Goal: Information Seeking & Learning: Learn about a topic

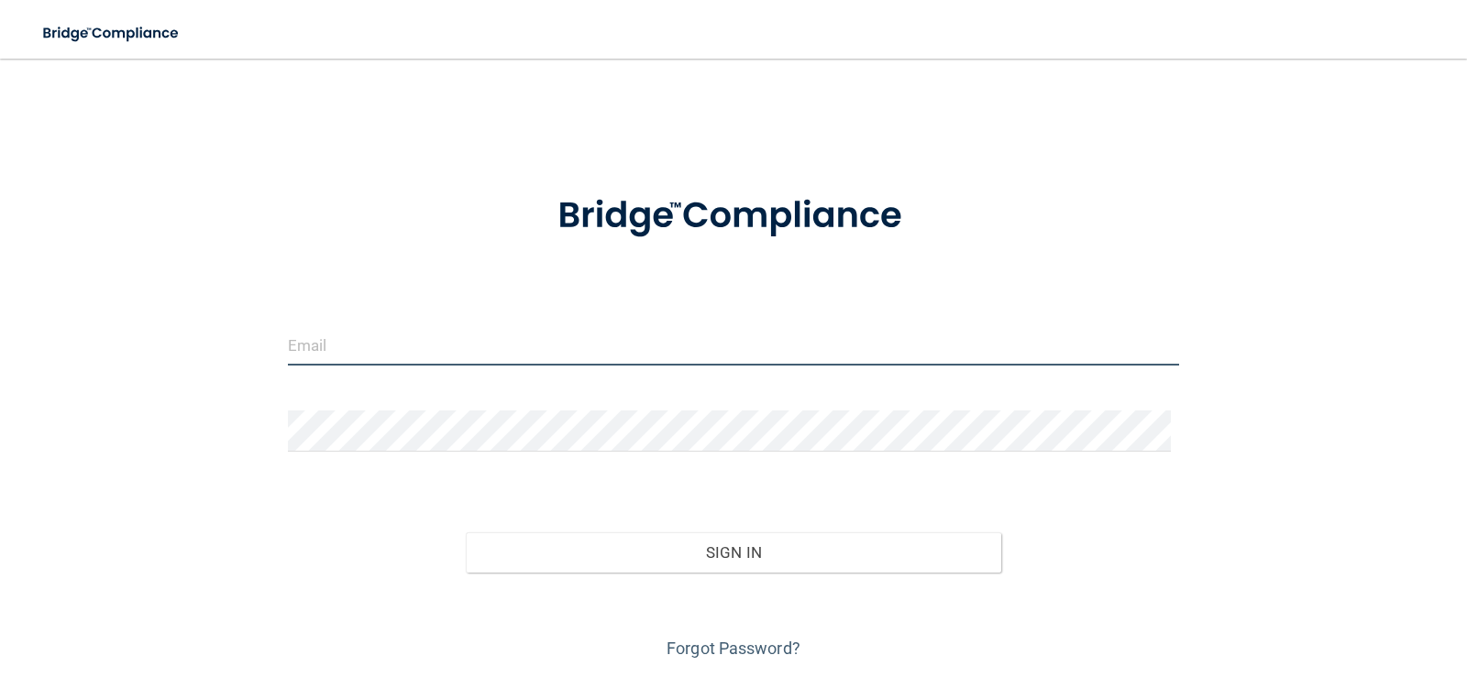
click at [417, 361] on input "email" at bounding box center [734, 344] width 892 height 41
type input "[EMAIL_ADDRESS][DOMAIN_NAME]"
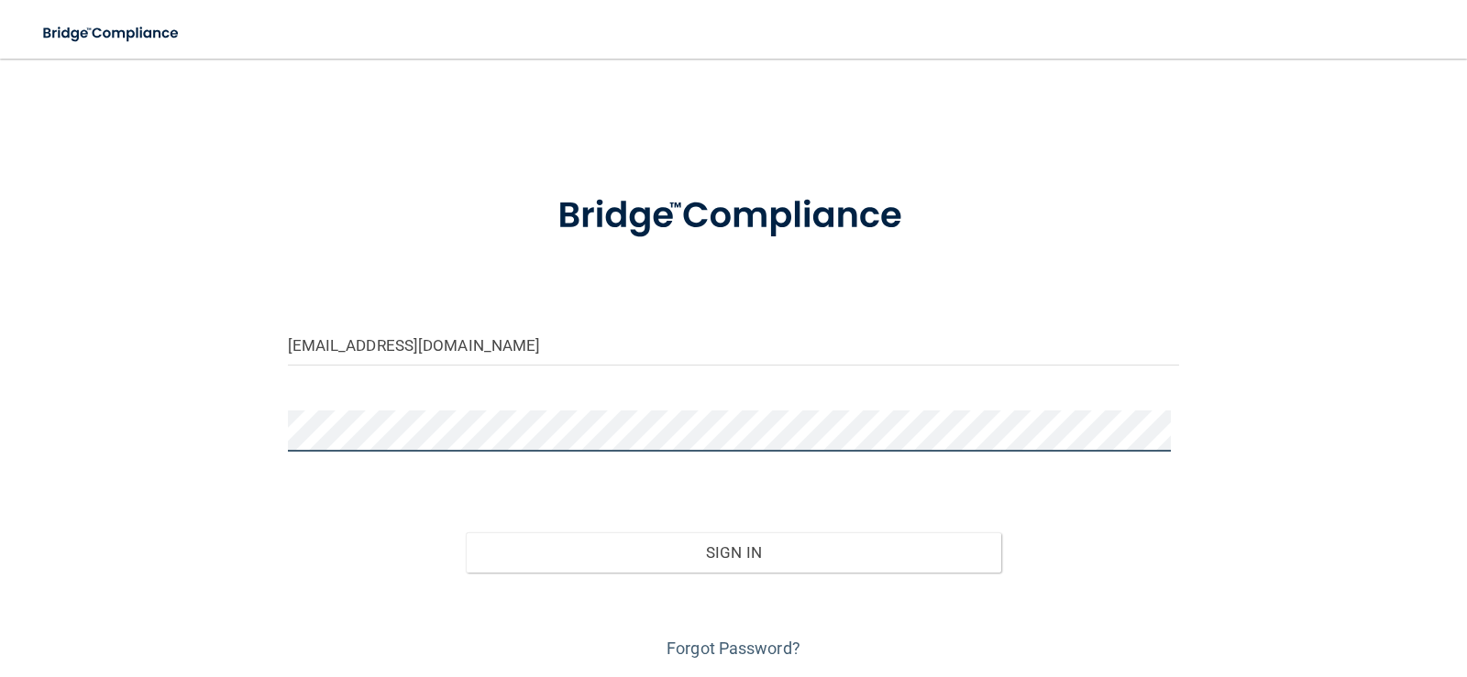
click at [466, 533] on button "Sign In" at bounding box center [733, 553] width 535 height 40
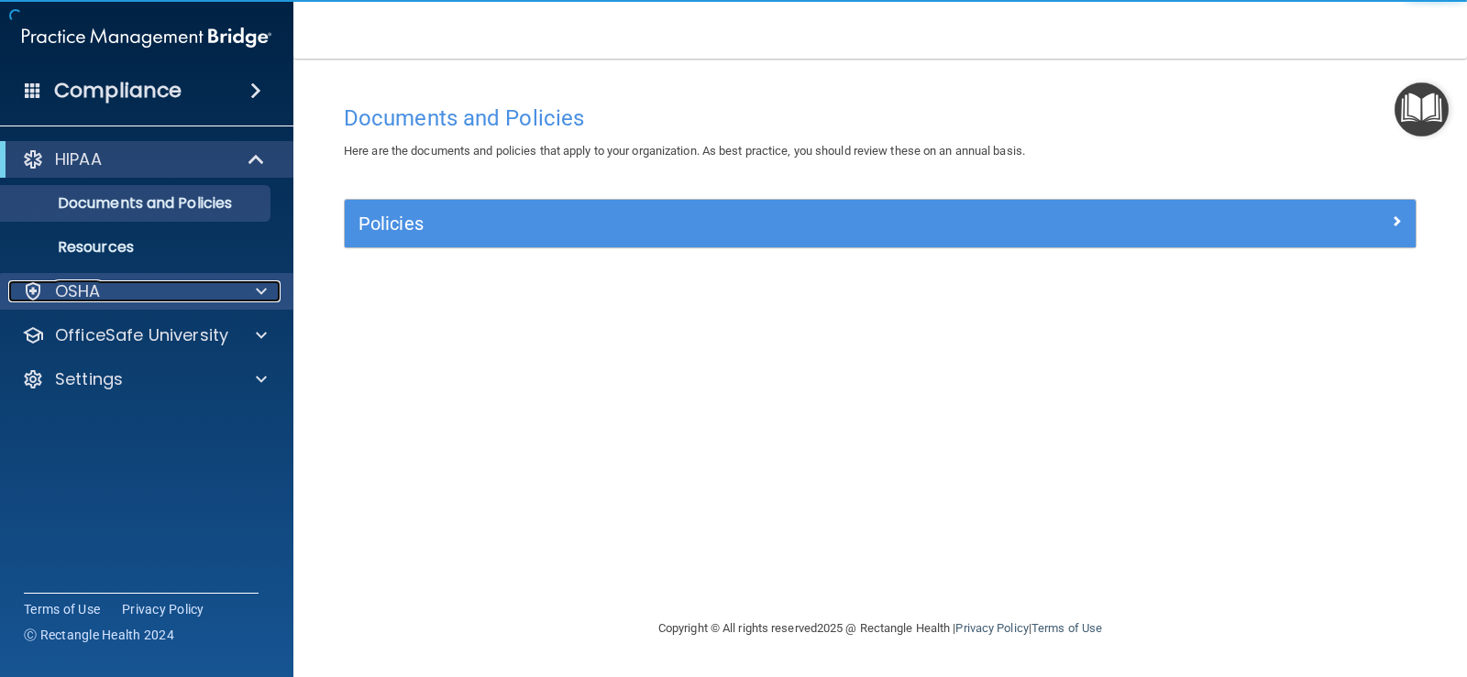
click at [272, 293] on div at bounding box center [259, 291] width 46 height 22
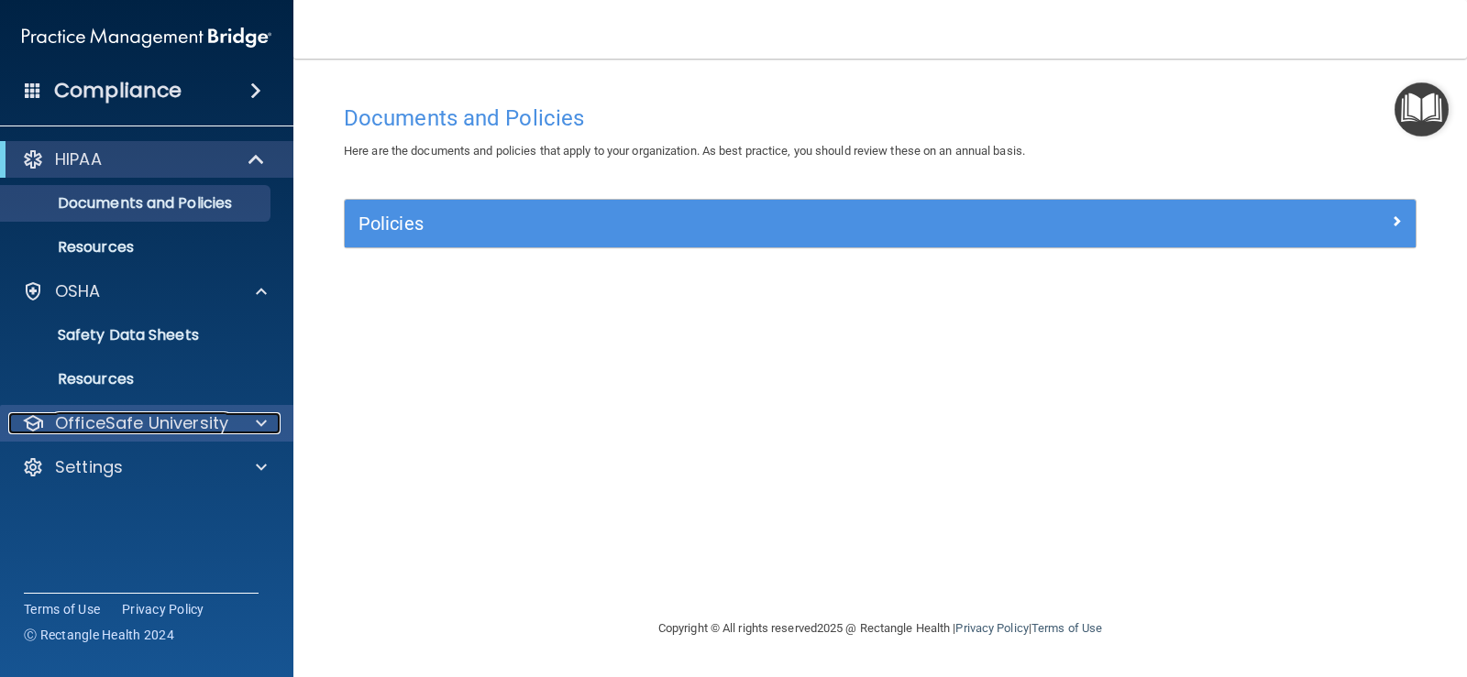
click at [253, 425] on div at bounding box center [259, 423] width 46 height 22
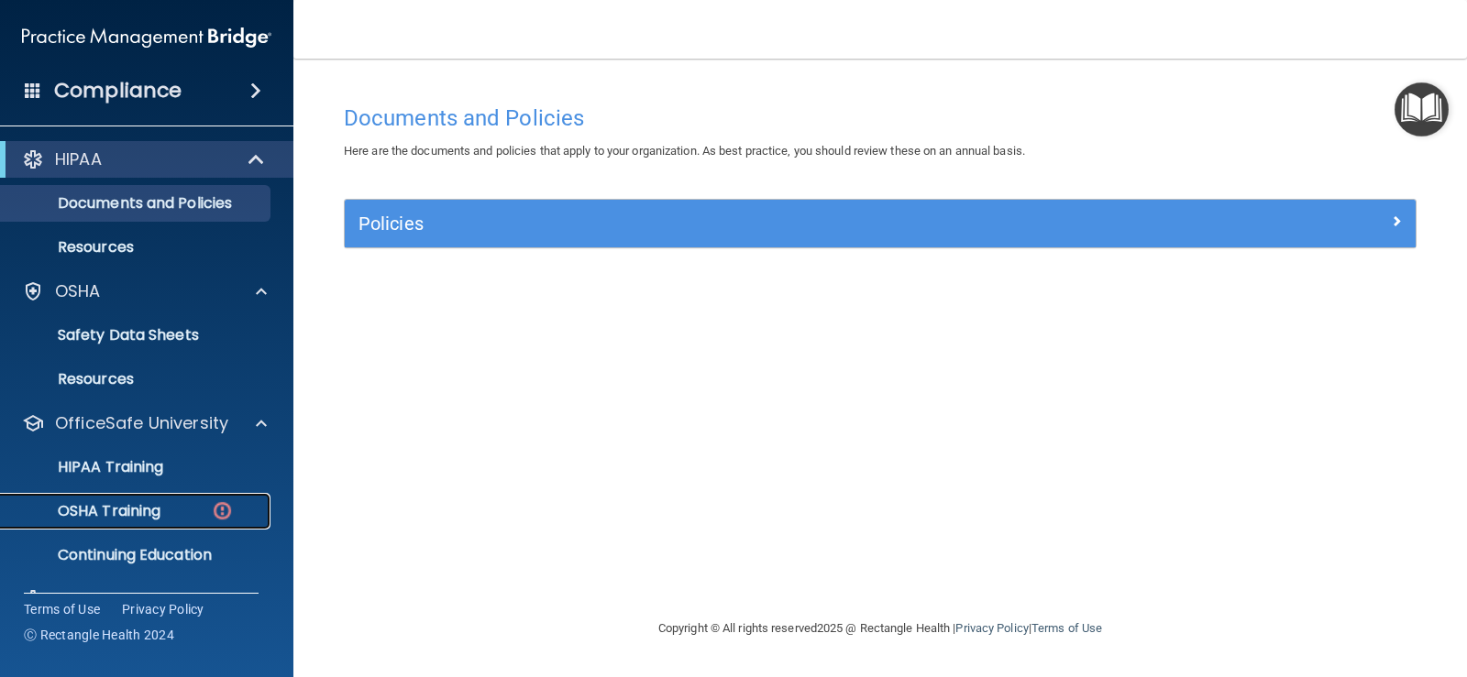
click at [192, 513] on div "OSHA Training" at bounding box center [137, 511] width 250 height 18
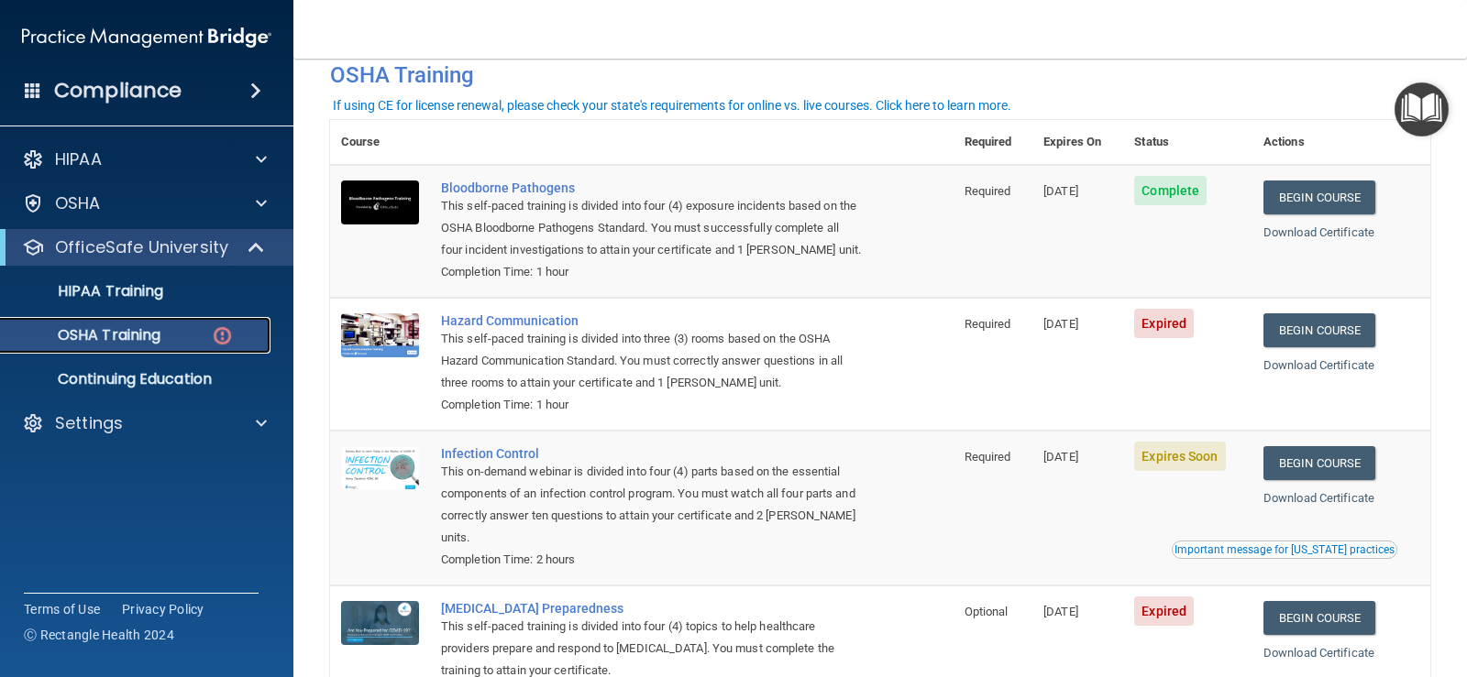
scroll to position [183, 0]
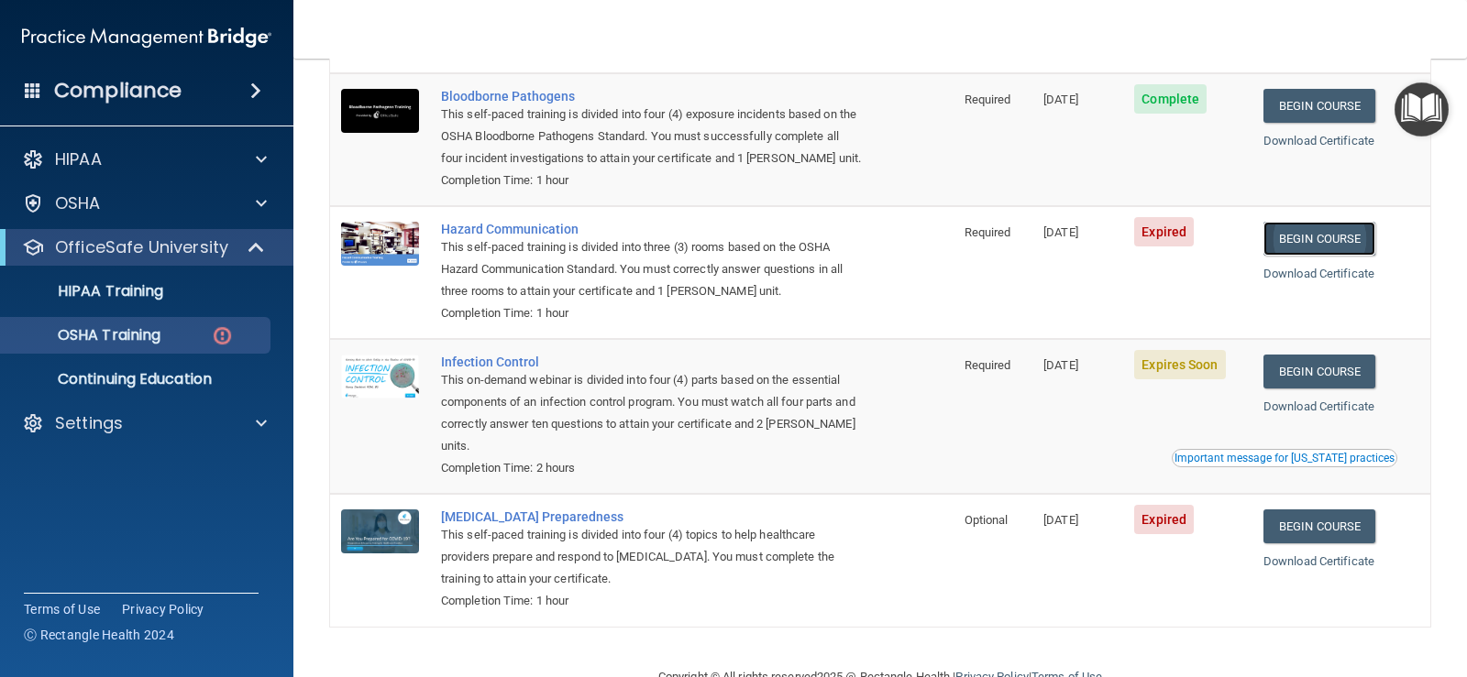
click at [1322, 238] on link "Begin Course" at bounding box center [1319, 239] width 112 height 34
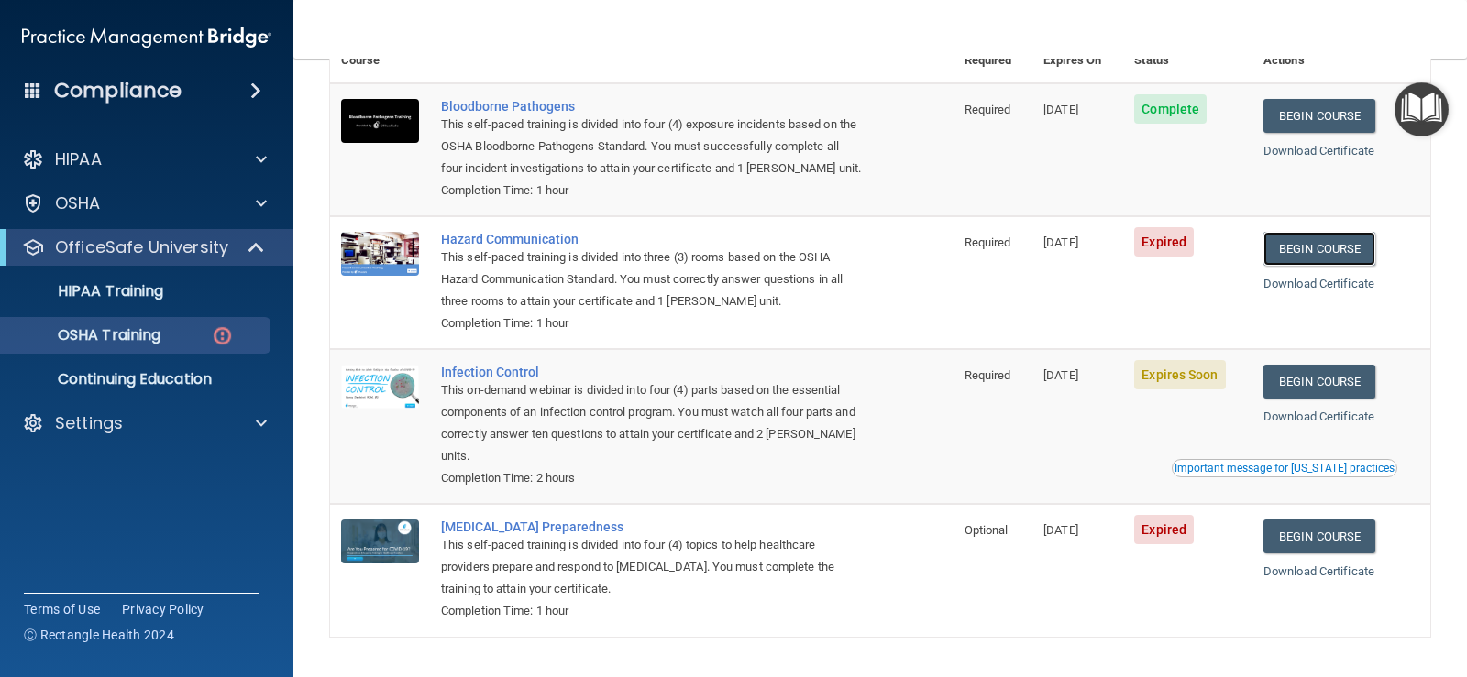
scroll to position [140, 0]
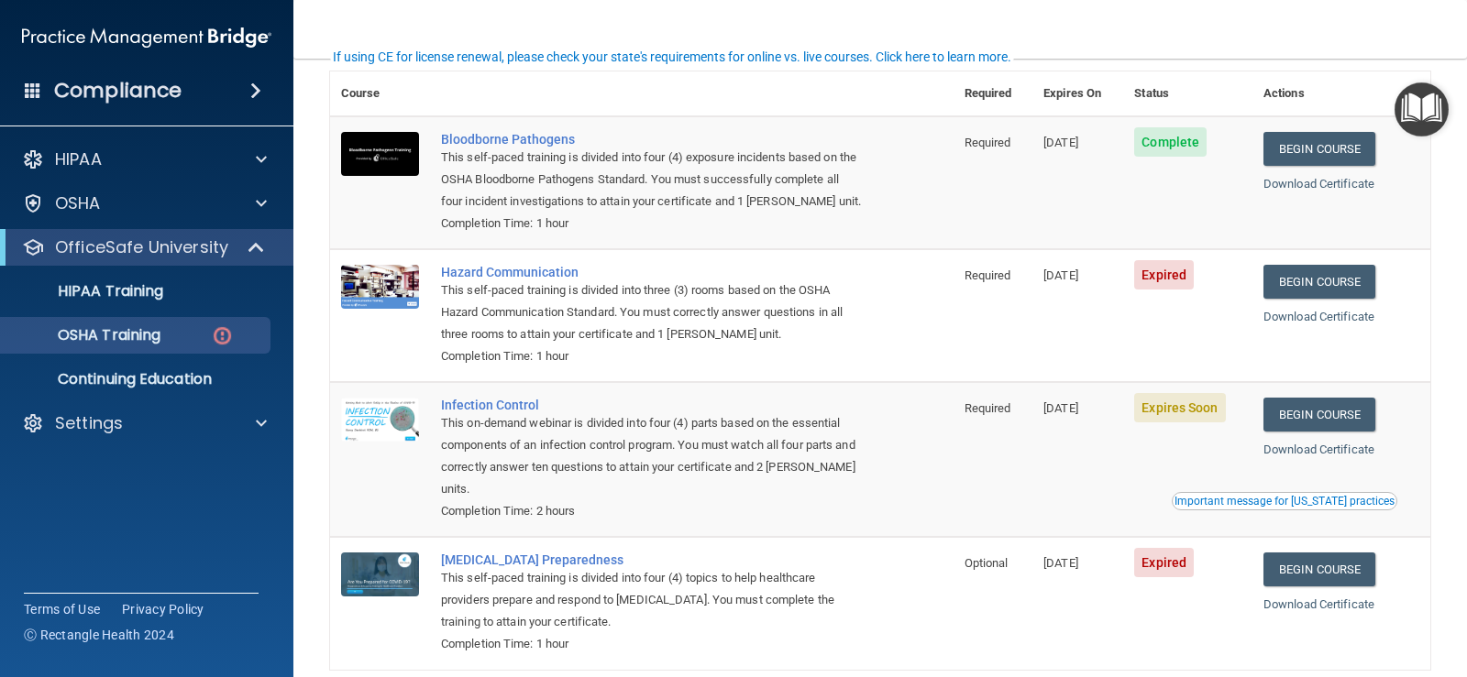
click at [766, 310] on div "This self-paced training is divided into three (3) rooms based on the OSHA Haza…" at bounding box center [651, 313] width 421 height 66
click at [543, 273] on div "Hazard Communication" at bounding box center [651, 272] width 421 height 15
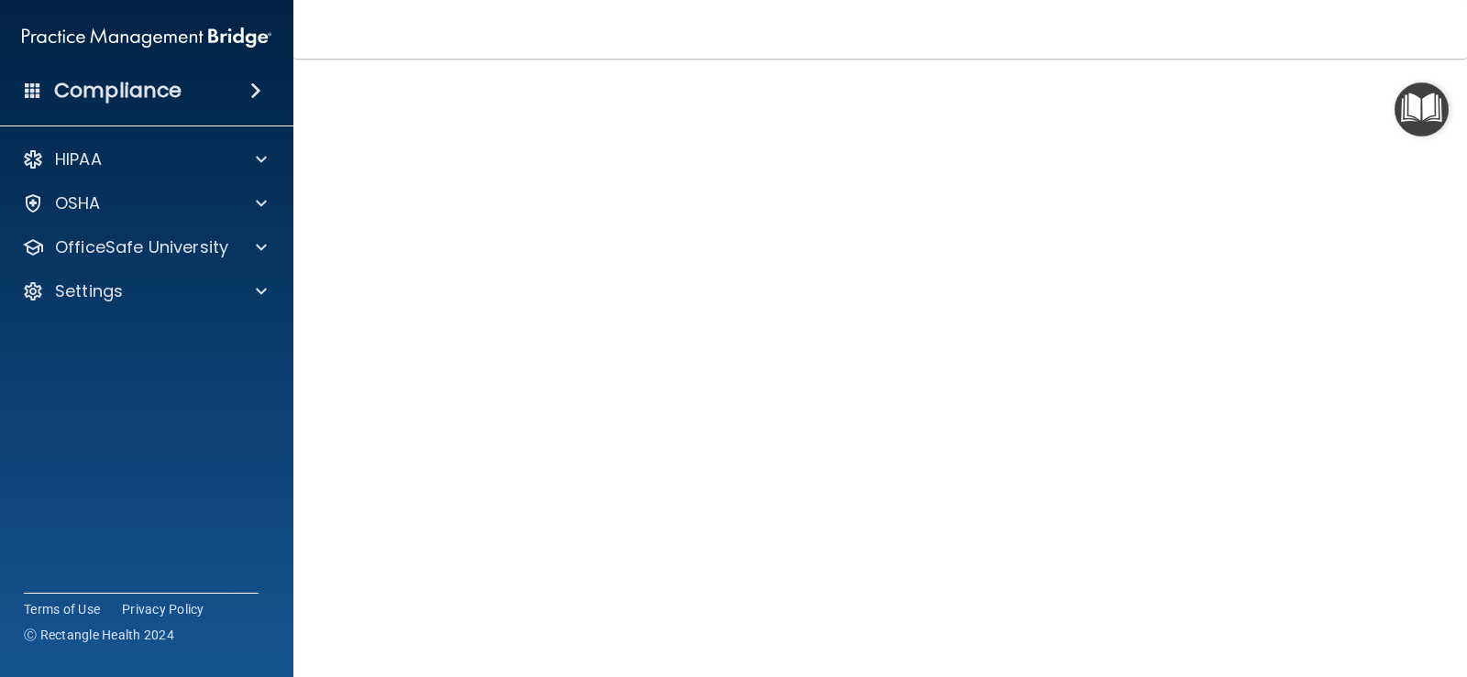
scroll to position [148, 0]
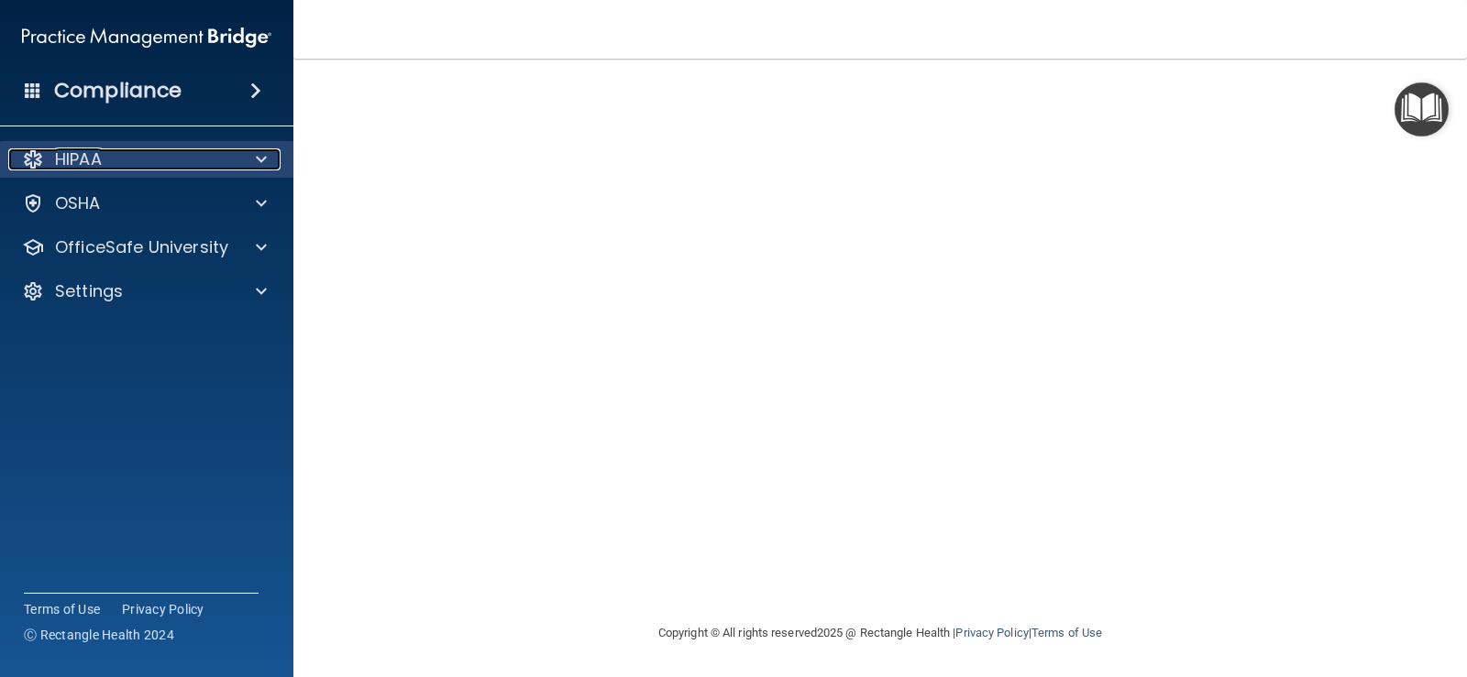
click at [271, 163] on div at bounding box center [259, 159] width 46 height 22
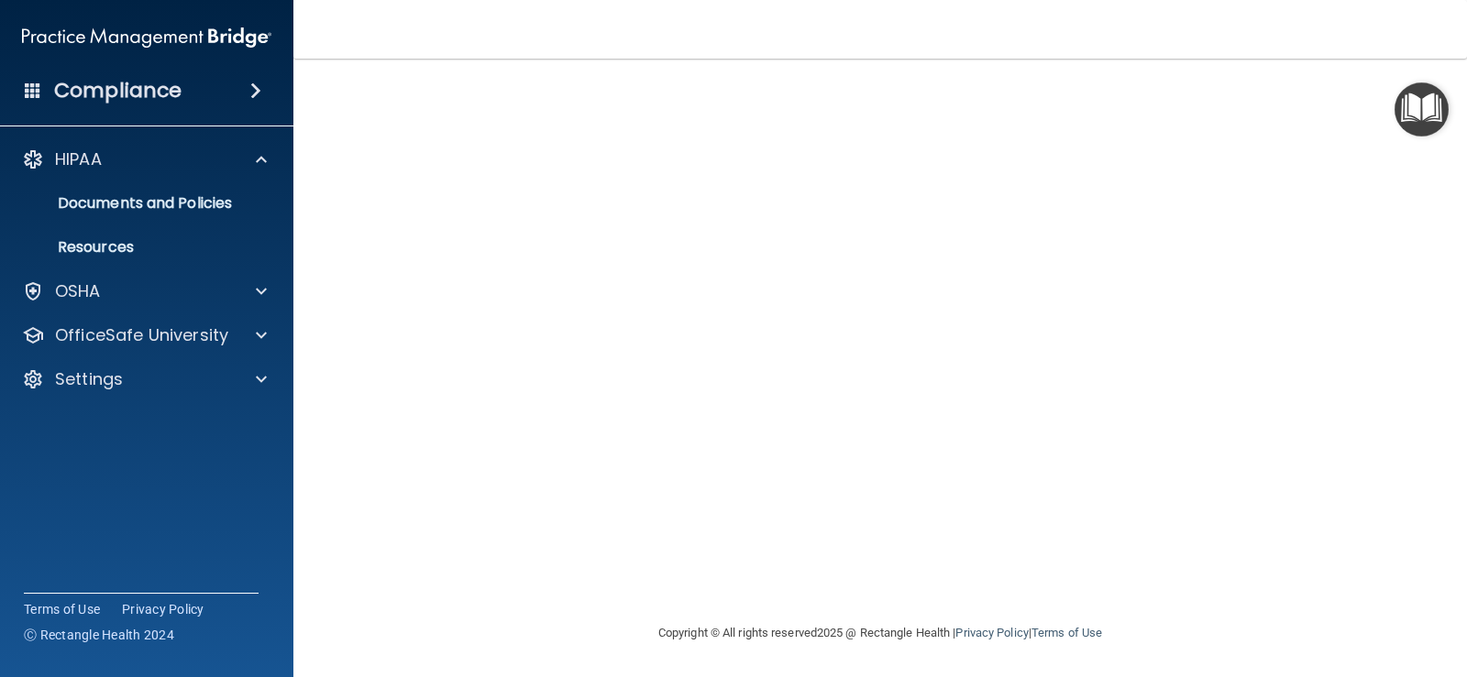
click at [250, 94] on span at bounding box center [255, 91] width 11 height 22
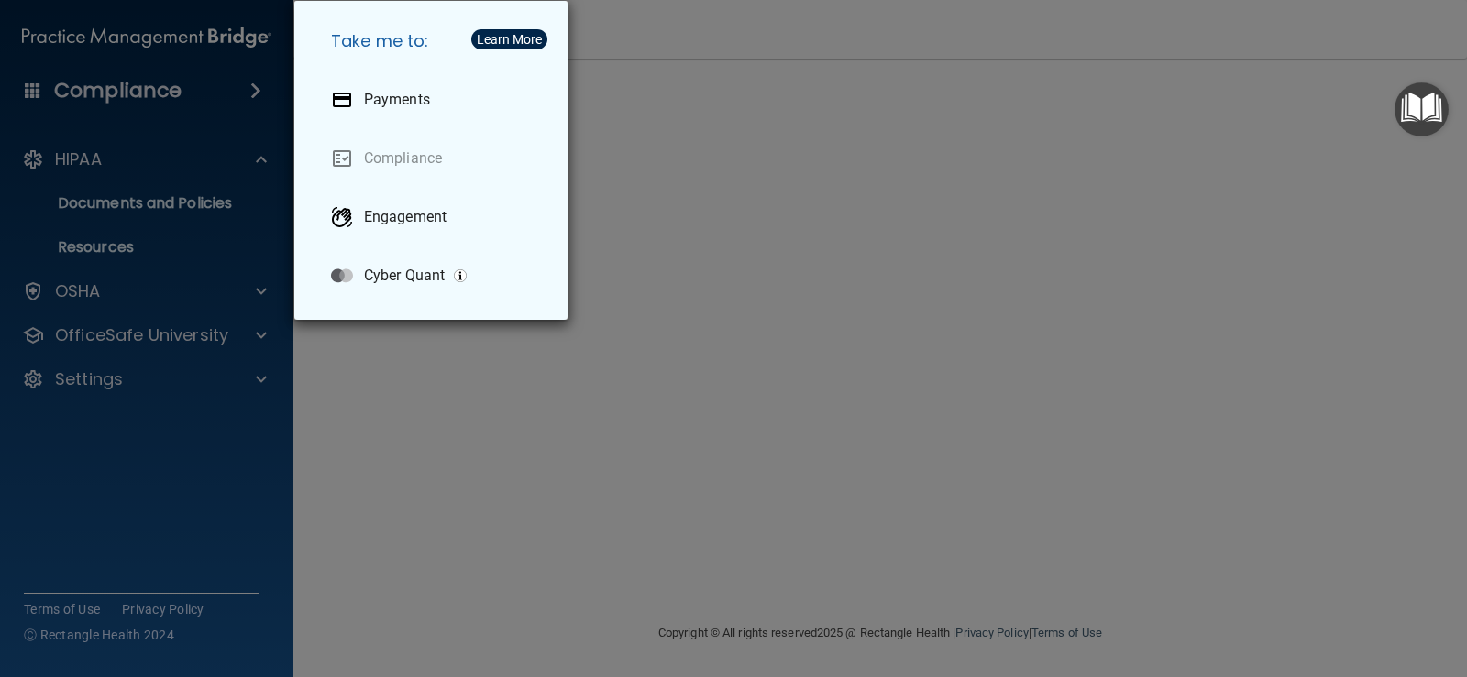
click at [633, 322] on div "Take me to: Payments Compliance Engagement Cyber Quant" at bounding box center [733, 338] width 1467 height 677
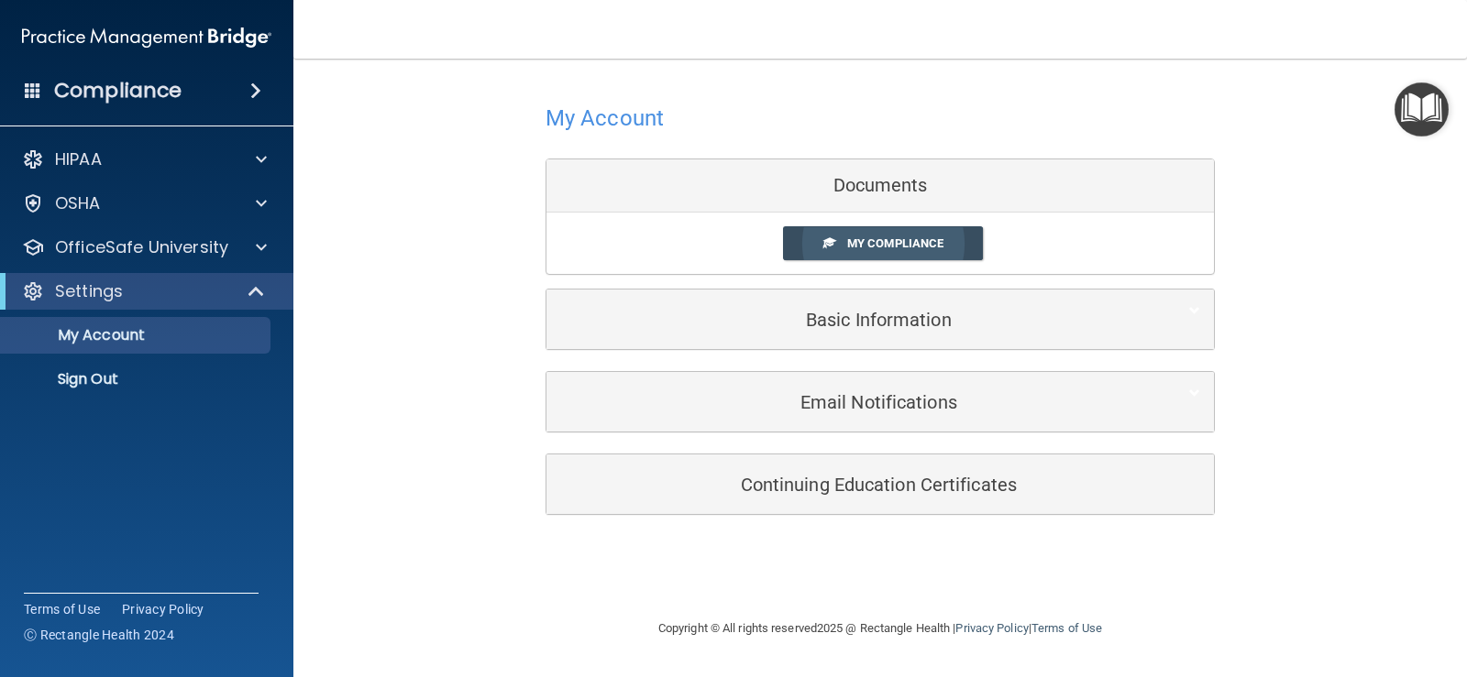
click at [918, 228] on link "My Compliance" at bounding box center [883, 243] width 201 height 34
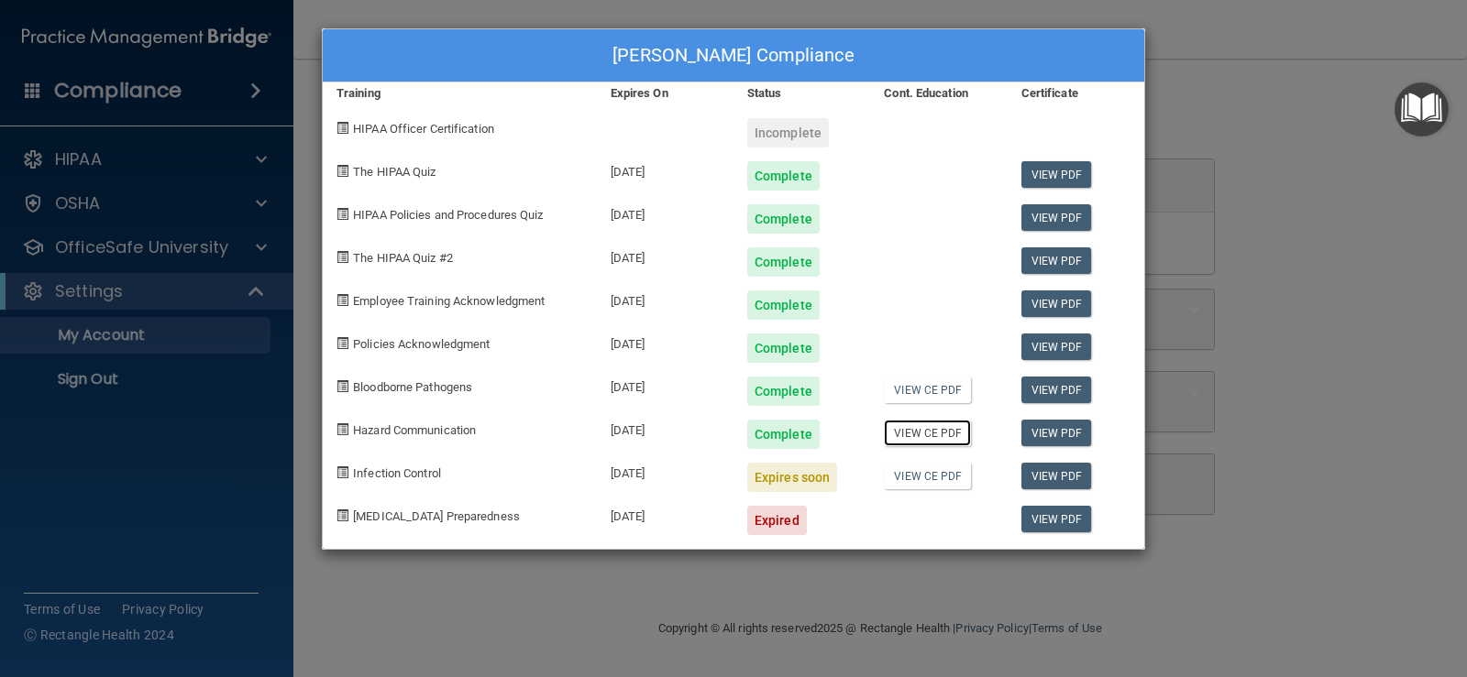
click at [955, 434] on link "View CE PDF" at bounding box center [927, 433] width 87 height 27
click at [1050, 438] on link "View PDF" at bounding box center [1056, 433] width 71 height 27
click at [937, 479] on link "View CE PDF" at bounding box center [927, 476] width 87 height 27
click at [793, 132] on div "Incomplete" at bounding box center [788, 132] width 82 height 29
click at [754, 135] on div "Incomplete" at bounding box center [788, 132] width 82 height 29
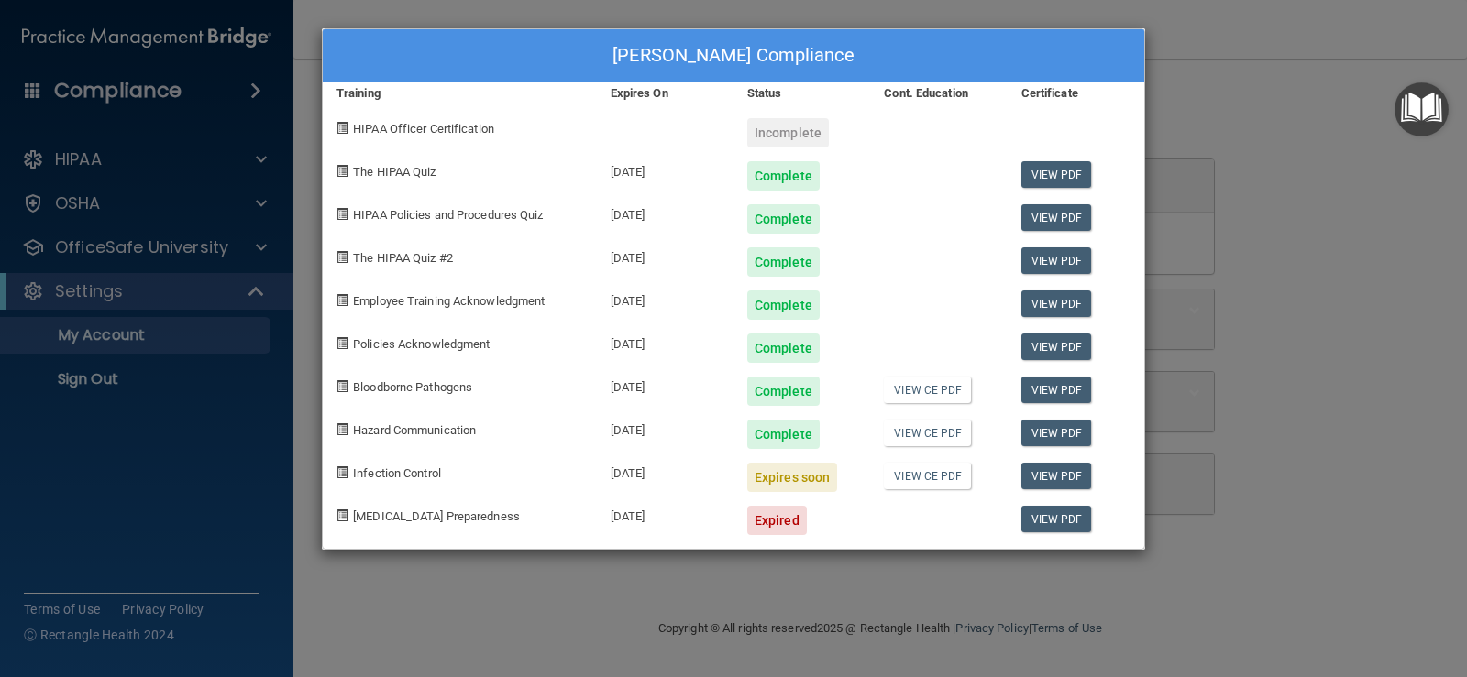
click at [353, 125] on div "HIPAA Officer Certification" at bounding box center [460, 125] width 274 height 43
click at [343, 129] on span at bounding box center [342, 128] width 12 height 12
click at [919, 397] on link "View CE PDF" at bounding box center [927, 390] width 87 height 27
